Goal: Information Seeking & Learning: Learn about a topic

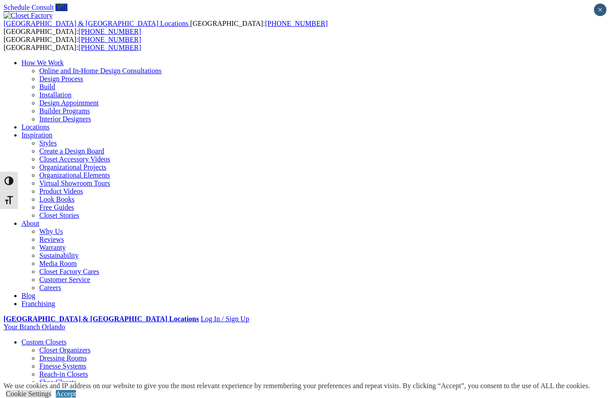
click at [62, 346] on link "Closet Organizers" at bounding box center [64, 350] width 51 height 8
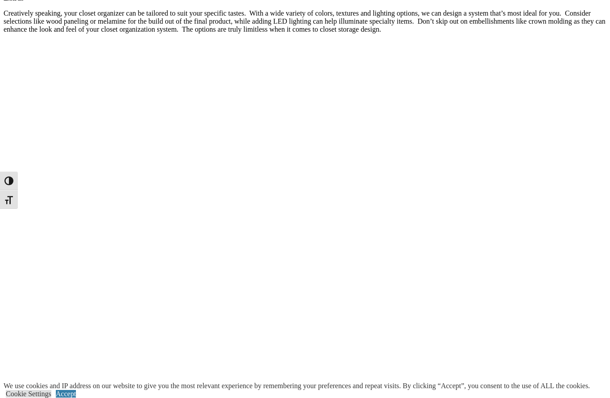
scroll to position [1481, 0]
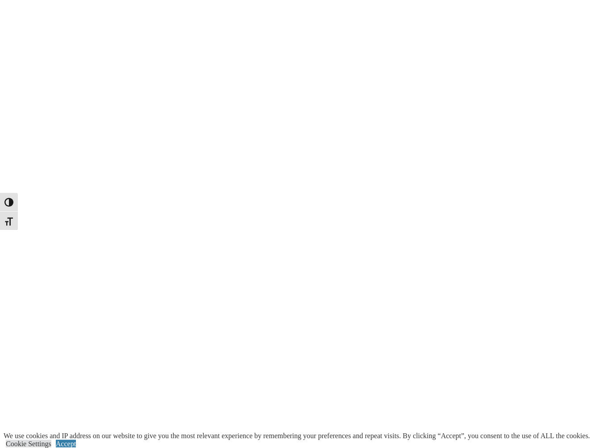
scroll to position [1662, 0]
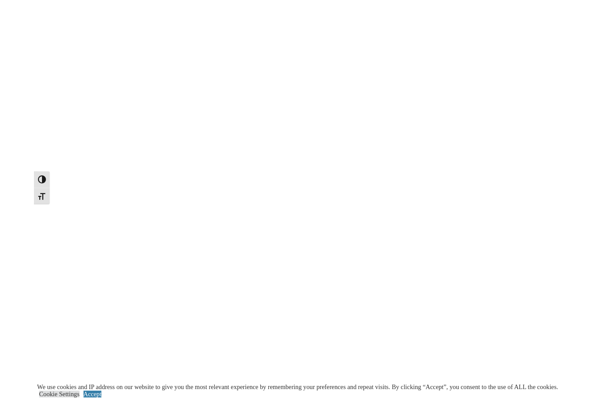
scroll to position [1687, 0]
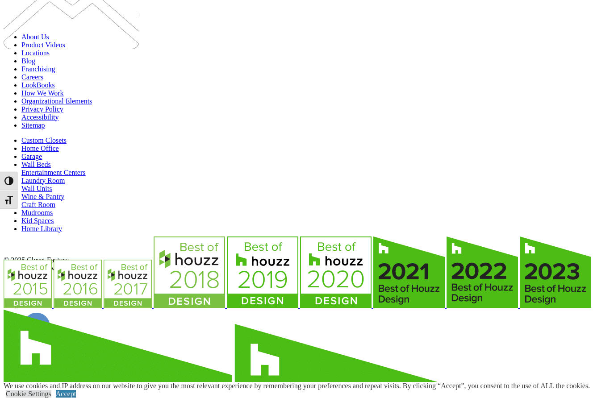
scroll to position [1290, 0]
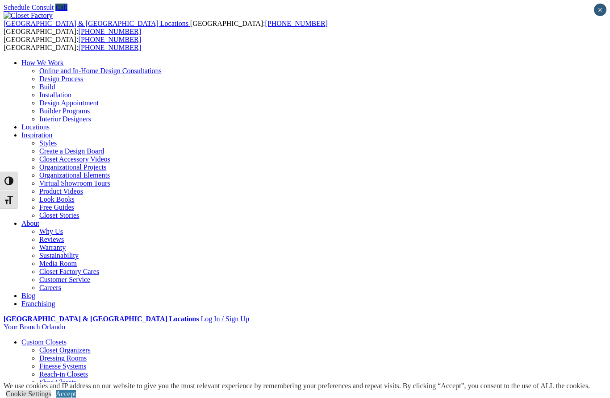
click at [58, 386] on link "Walk-in Closets" at bounding box center [62, 390] width 46 height 8
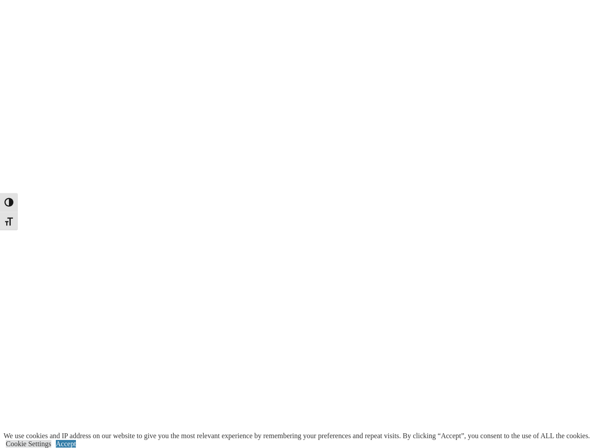
scroll to position [1774, 0]
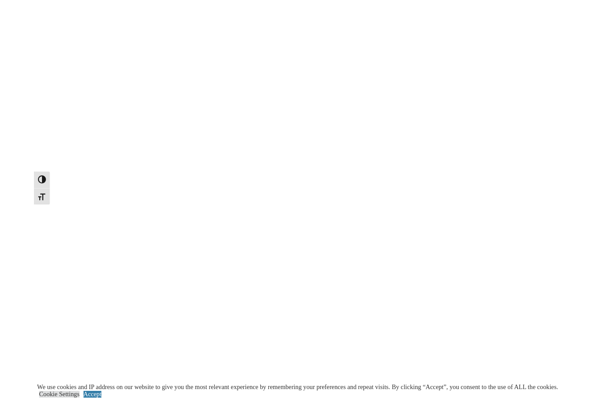
scroll to position [1799, 0]
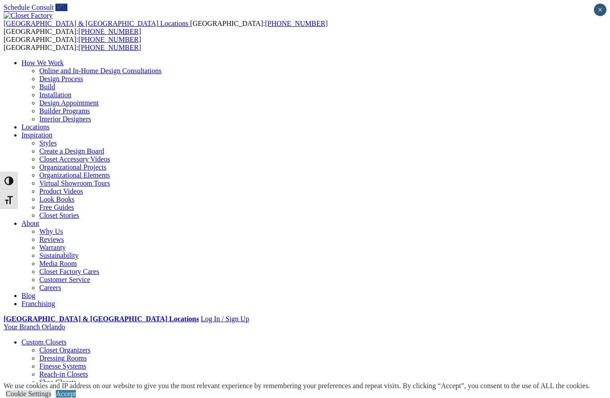
click at [58, 362] on link "Finesse Systems" at bounding box center [62, 366] width 47 height 8
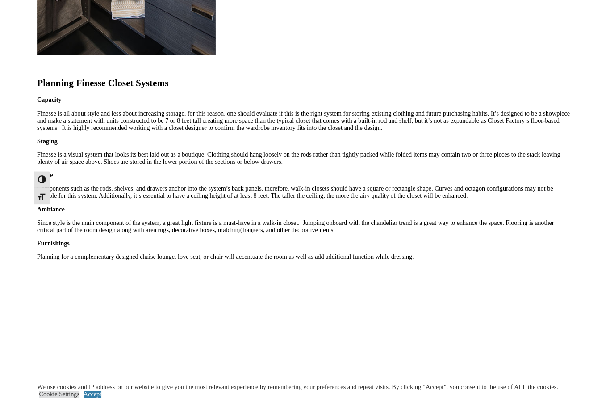
scroll to position [1132, 0]
